Goal: Navigation & Orientation: Find specific page/section

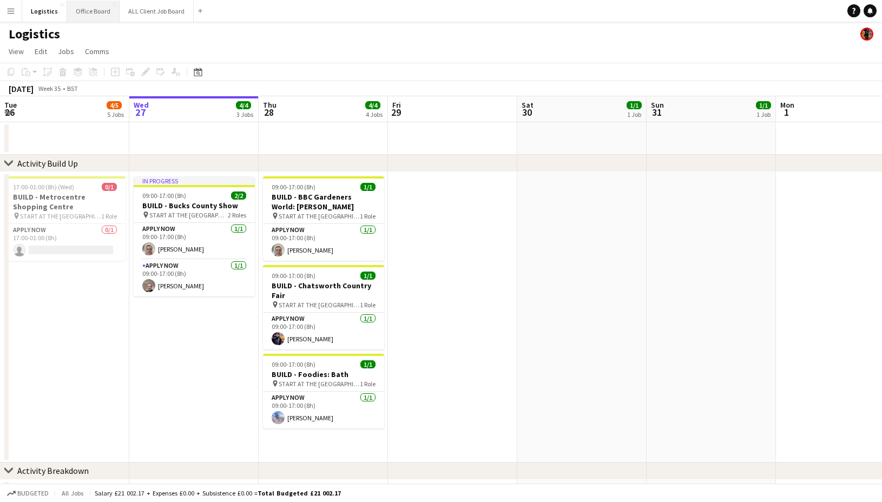
click at [95, 10] on button "Office Board Close" at bounding box center [93, 11] width 53 height 21
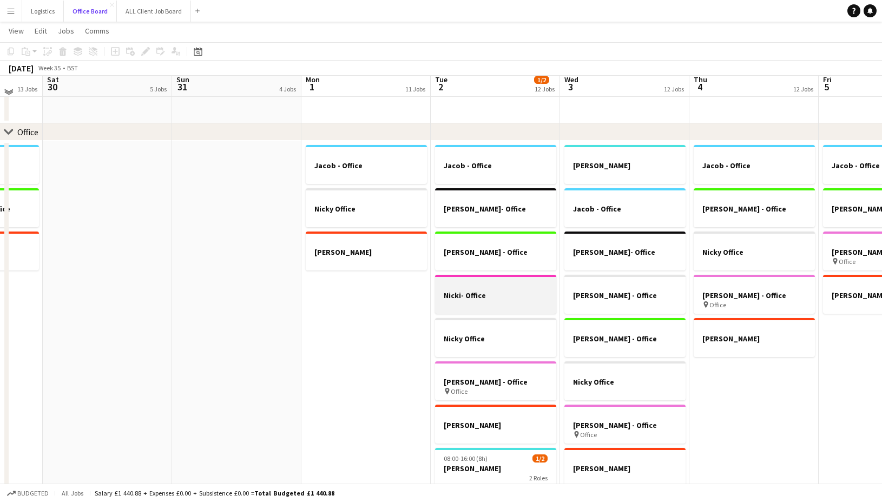
scroll to position [25, 0]
